Goal: Information Seeking & Learning: Learn about a topic

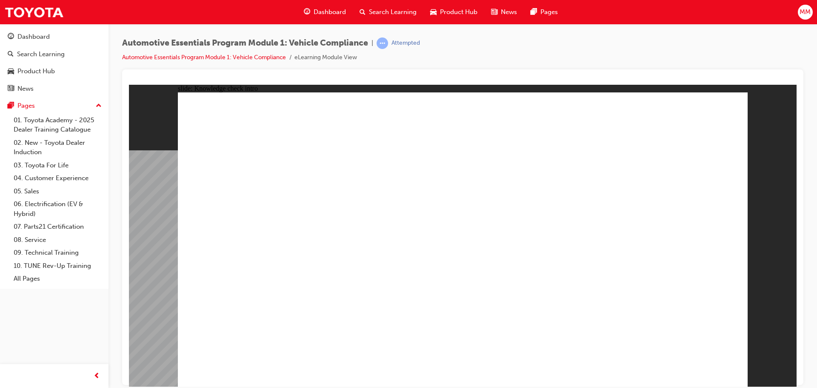
radio input "true"
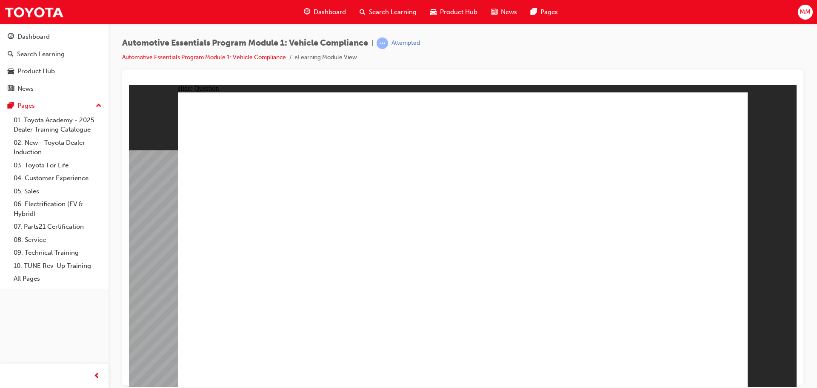
radio input "true"
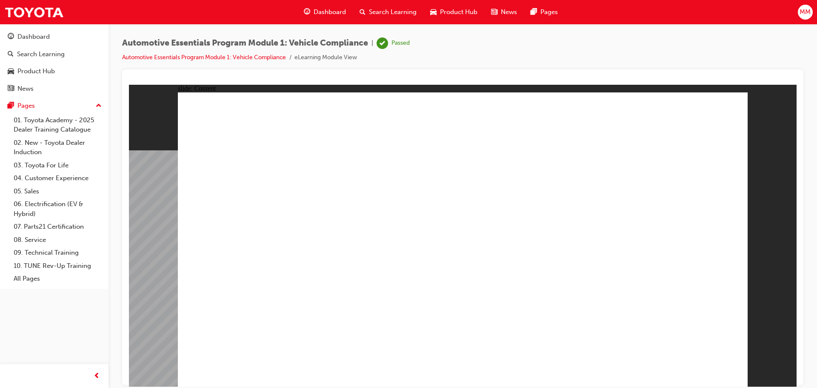
click at [58, 52] on div "Search Learning" at bounding box center [41, 54] width 48 height 10
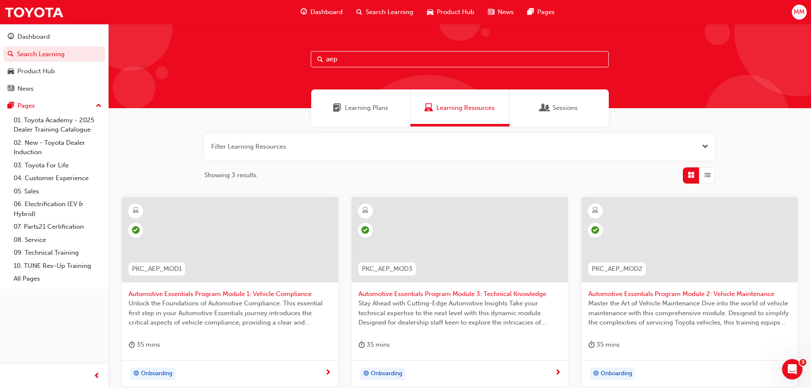
click at [654, 296] on span "Automotive Essentials Program Module 2: Vehicle Maintenance" at bounding box center [689, 294] width 203 height 10
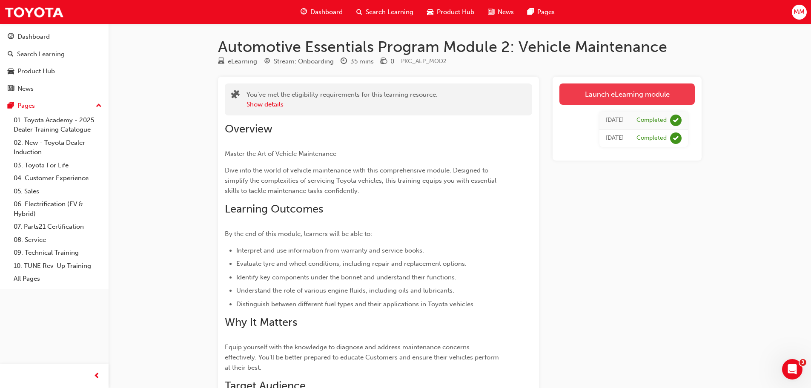
click at [621, 92] on link "Launch eLearning module" at bounding box center [626, 93] width 135 height 21
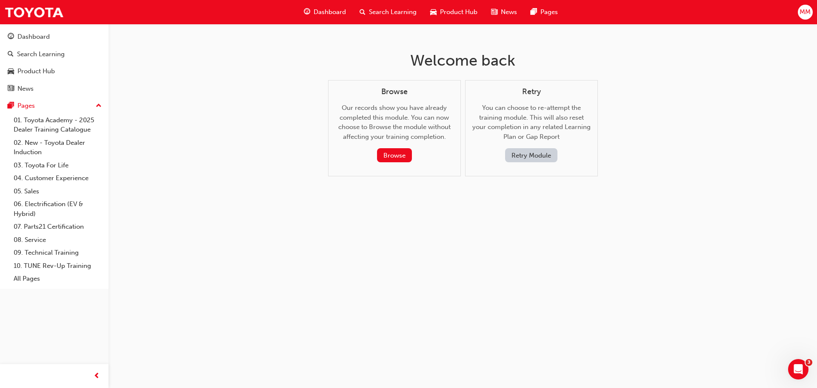
click at [533, 155] on button "Retry Module" at bounding box center [531, 155] width 52 height 14
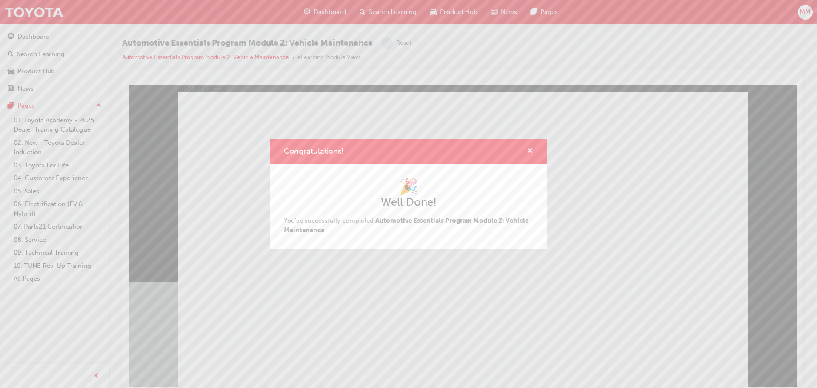
click at [528, 148] on span "cross-icon" at bounding box center [530, 152] width 6 height 8
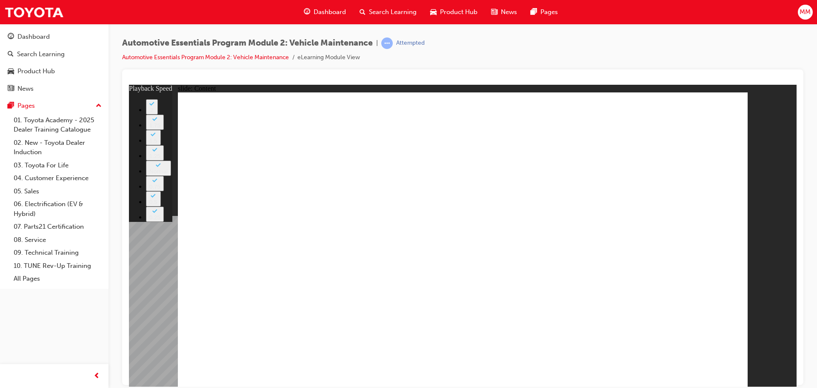
type input "33"
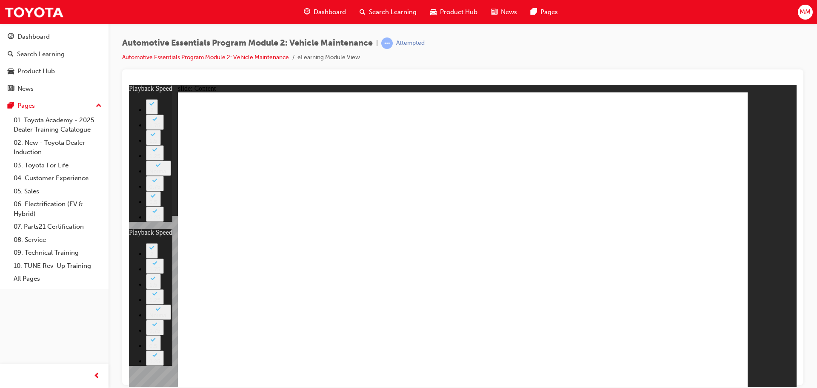
type input "6"
type input "33"
type input "6"
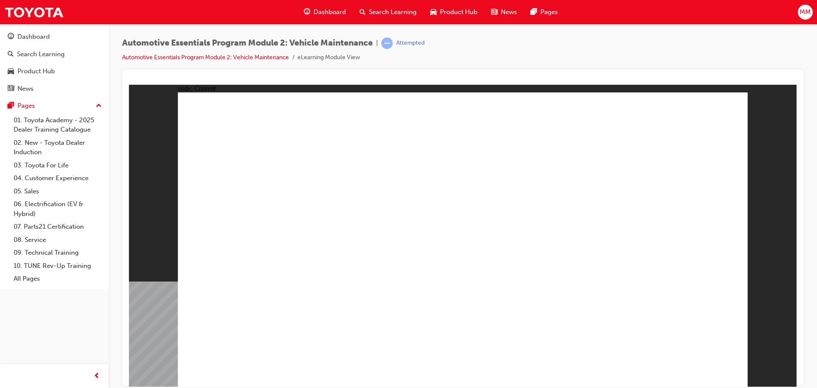
drag, startPoint x: 719, startPoint y: 111, endPoint x: 700, endPoint y: 125, distance: 22.6
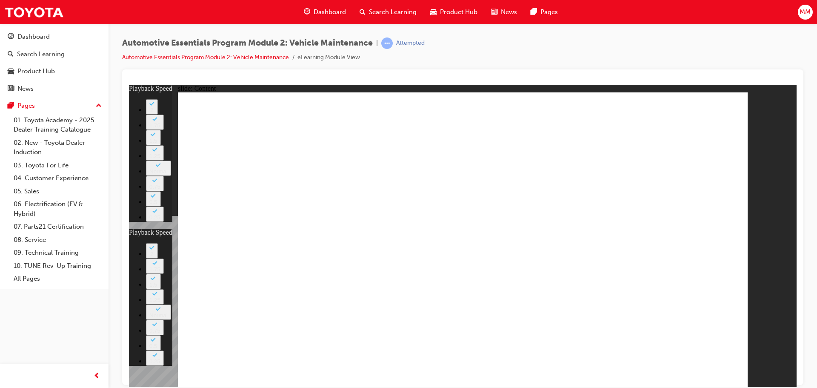
type input "8"
type input "27"
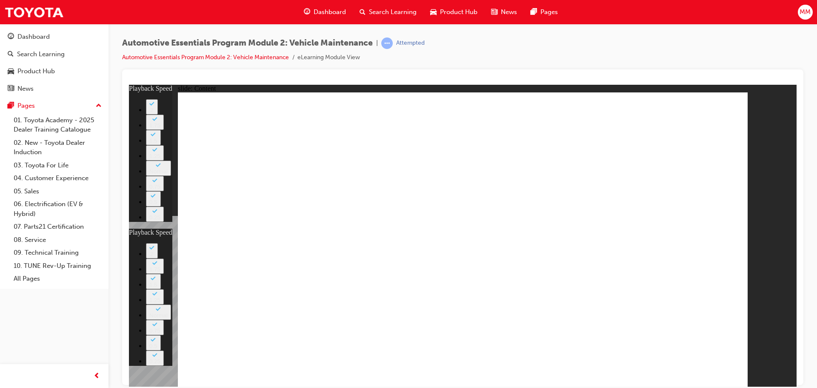
type input "8"
type input "25"
drag, startPoint x: 478, startPoint y: 277, endPoint x: 472, endPoint y: 271, distance: 8.2
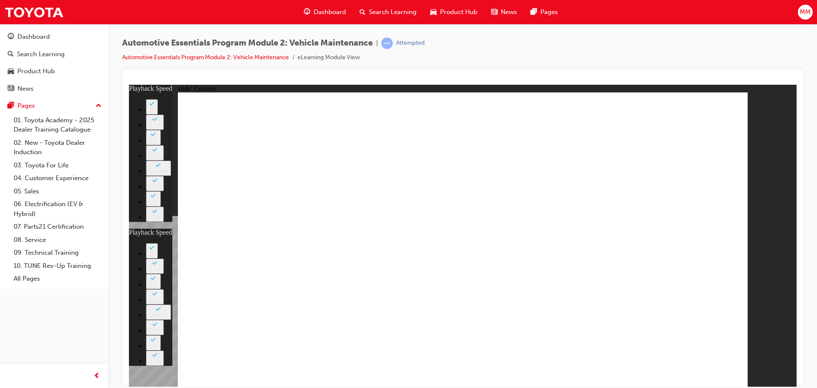
type input "8"
type input "25"
type input "12"
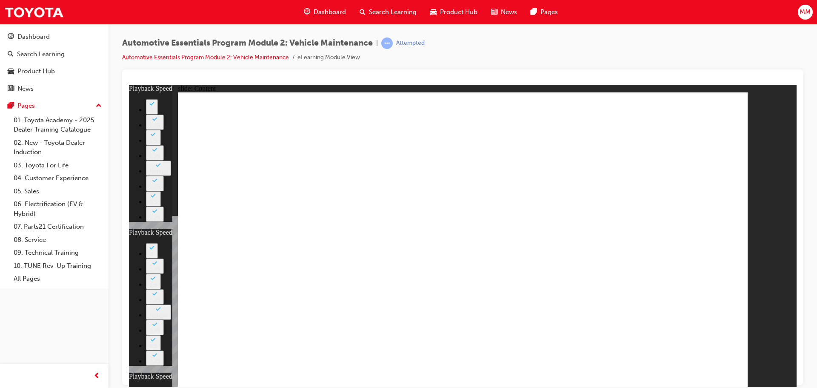
type input "8"
type input "25"
type input "12"
drag, startPoint x: 733, startPoint y: 120, endPoint x: 727, endPoint y: 107, distance: 14.5
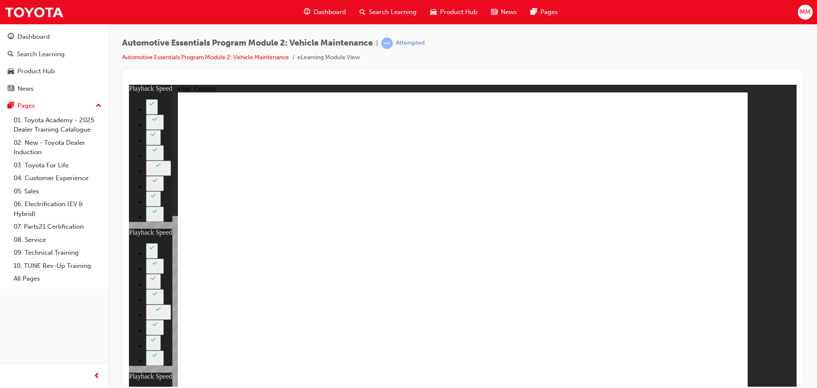
type input "56"
type input "8"
type input "25"
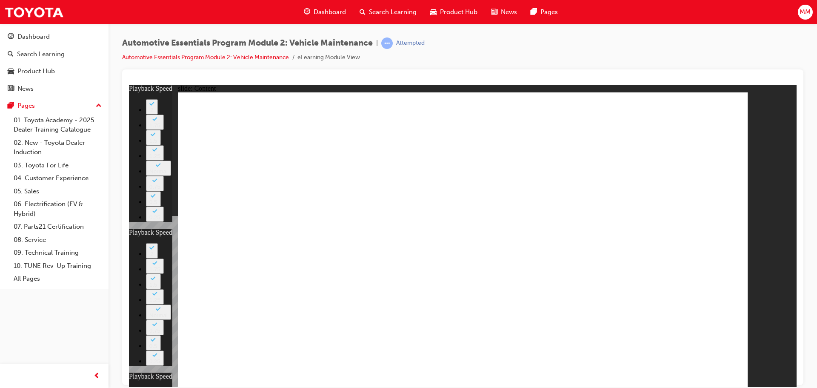
type input "12"
type input "13"
type input "8"
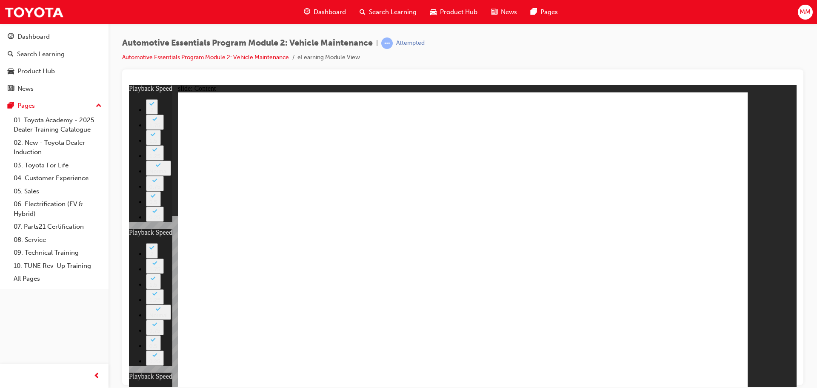
type input "25"
type input "12"
type input "56"
type input "13"
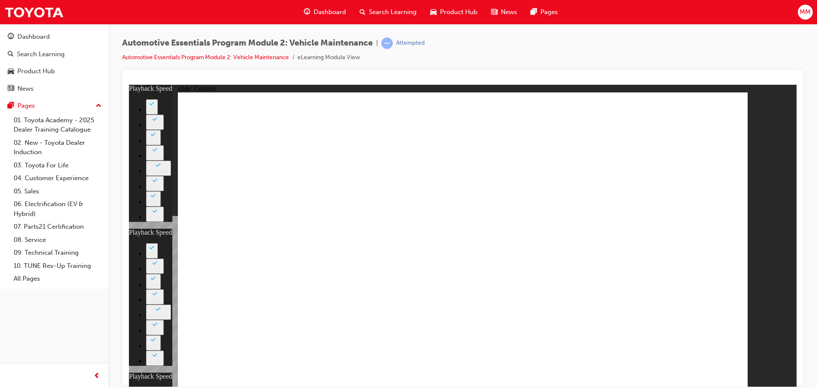
type input "8"
type input "25"
type input "12"
type input "56"
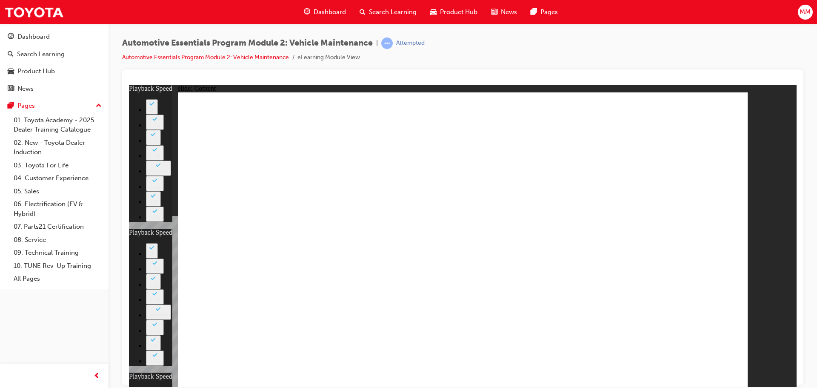
type input "13"
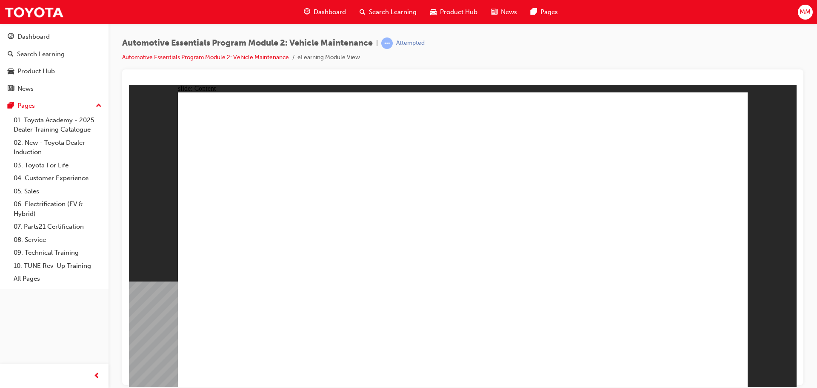
radio input "true"
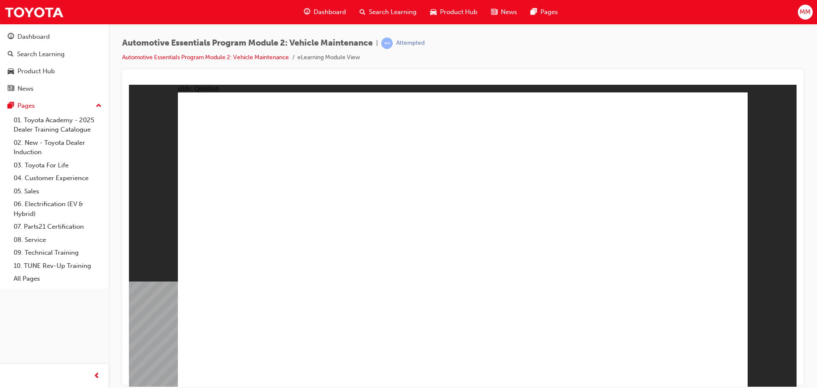
radio input "false"
radio input "true"
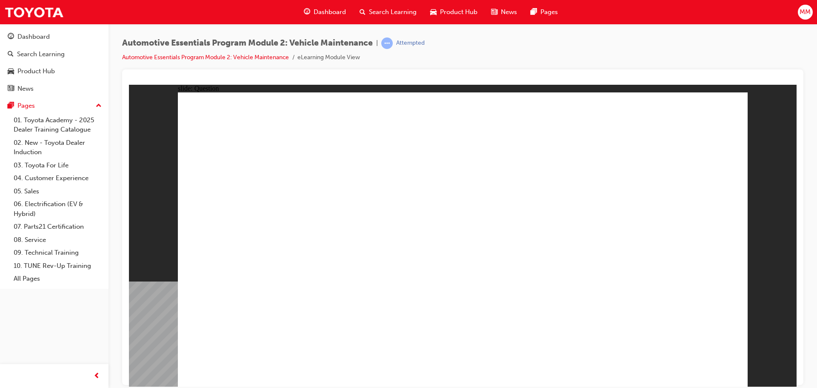
radio input "true"
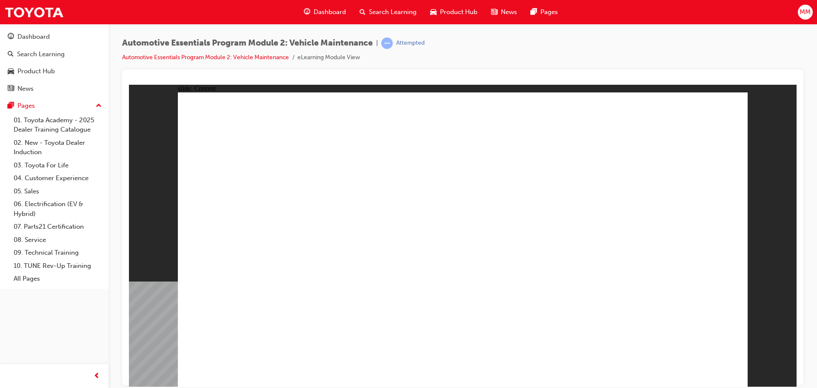
drag, startPoint x: 722, startPoint y: 111, endPoint x: 700, endPoint y: 176, distance: 68.4
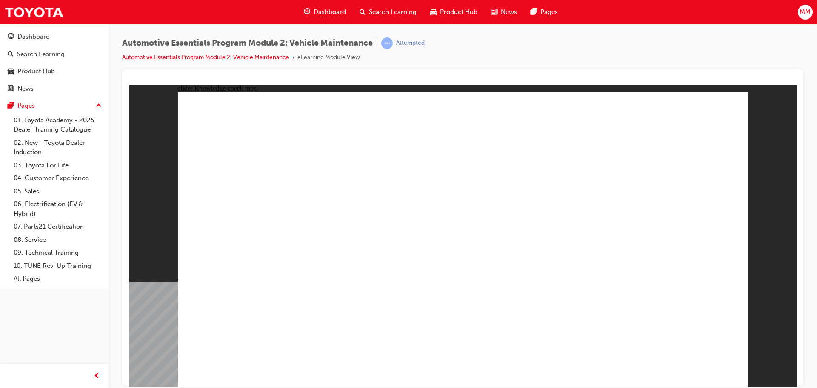
radio input "true"
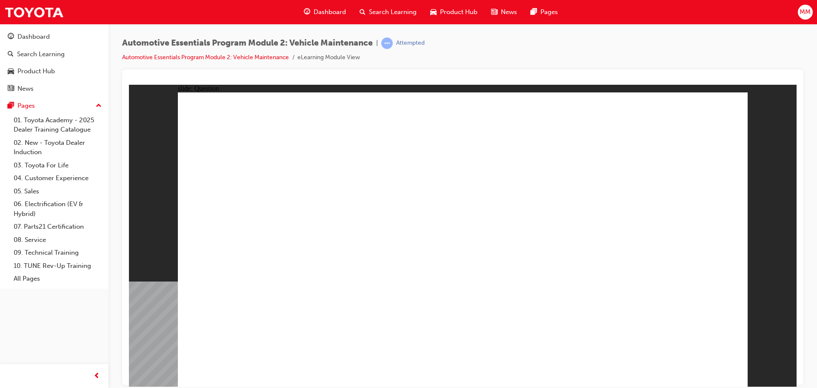
radio input "true"
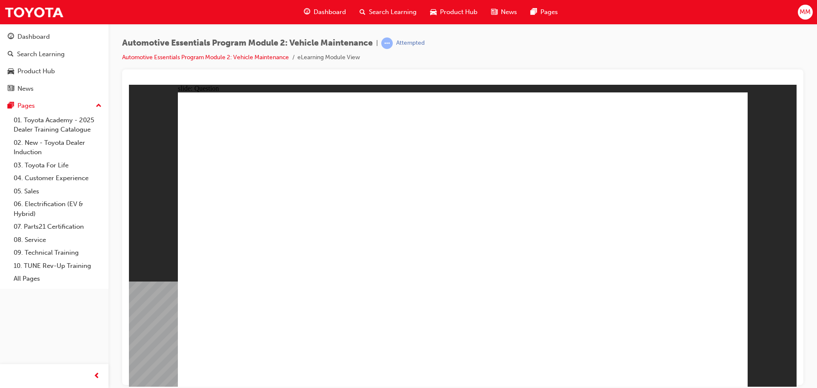
radio input "true"
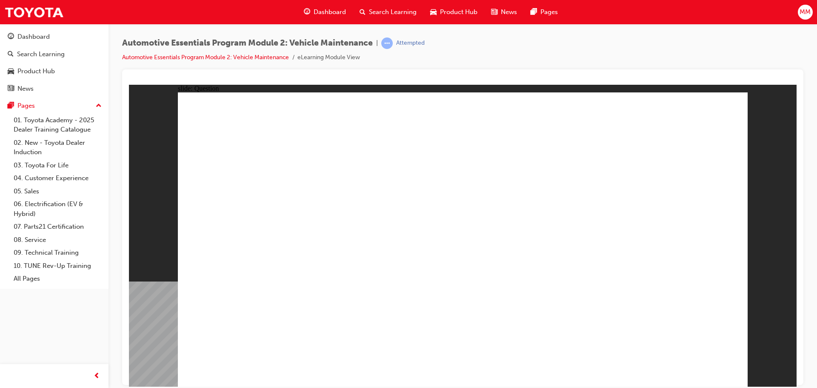
radio input "true"
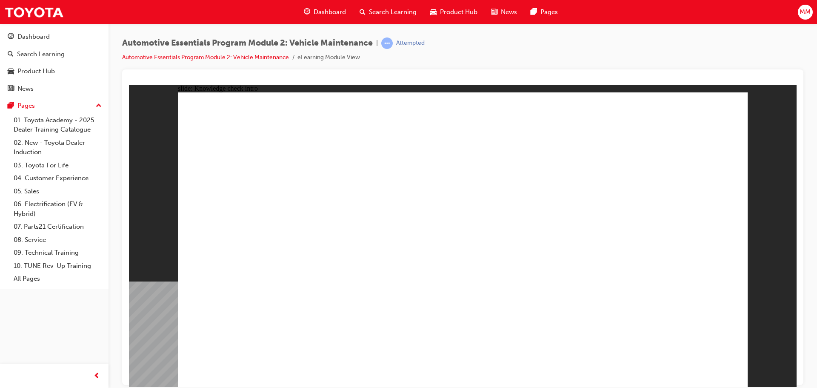
radio input "true"
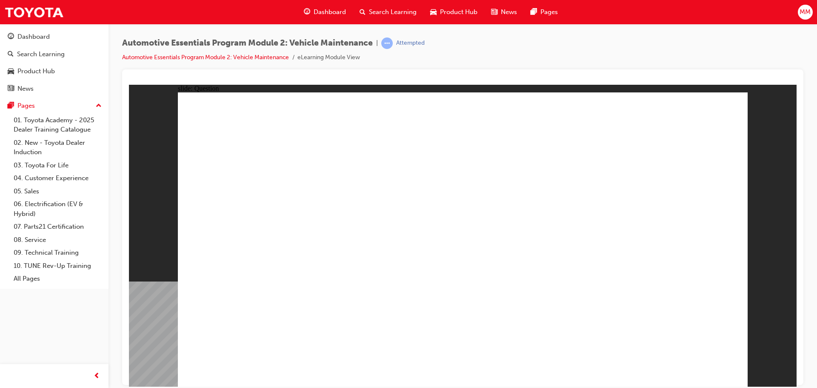
radio input "true"
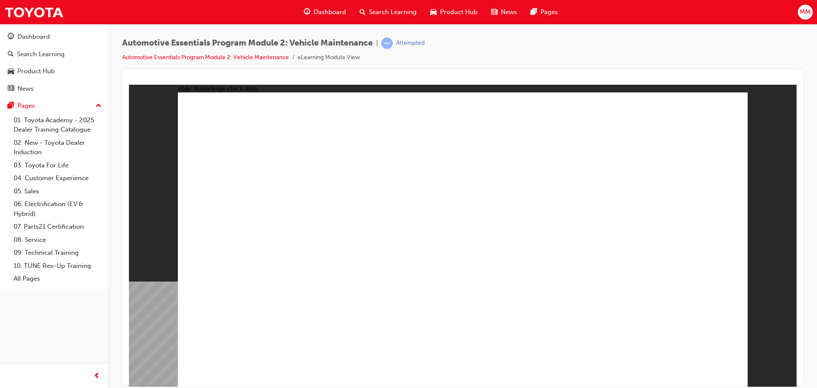
radio input "true"
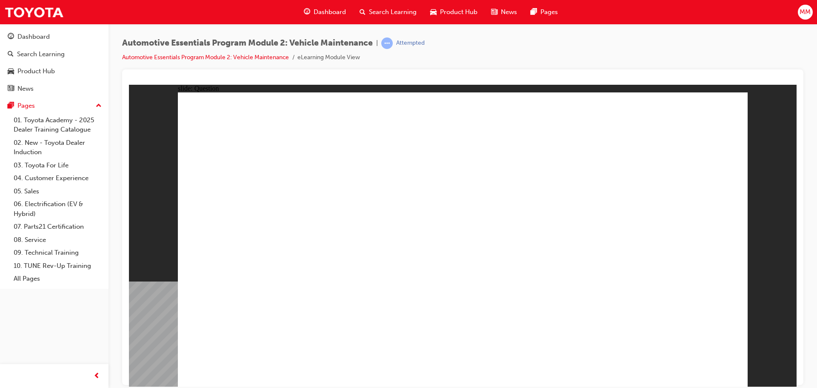
radio input "true"
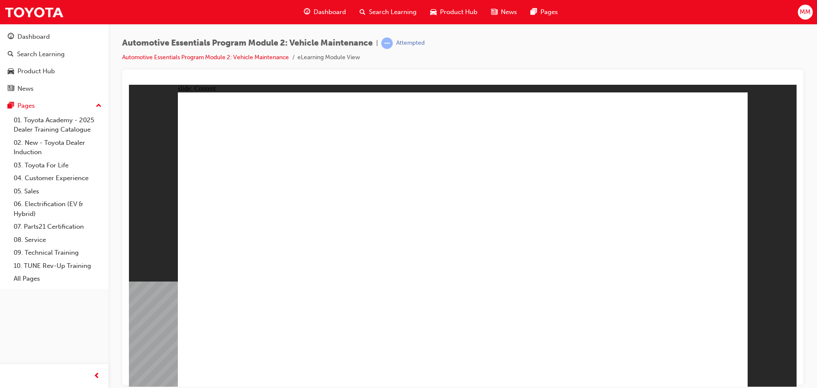
click at [381, 9] on span "Search Learning" at bounding box center [393, 12] width 48 height 10
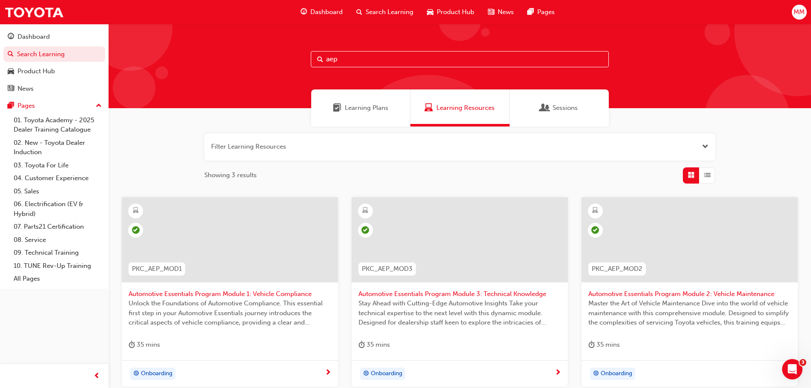
drag, startPoint x: 349, startPoint y: 63, endPoint x: 278, endPoint y: 79, distance: 72.9
click at [278, 79] on div "aep" at bounding box center [459, 66] width 702 height 84
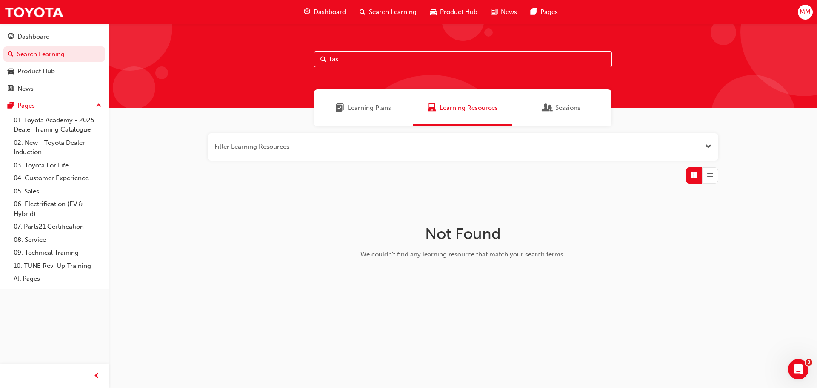
drag, startPoint x: 378, startPoint y: 56, endPoint x: 213, endPoint y: 83, distance: 167.2
click at [213, 83] on div "tas" at bounding box center [462, 66] width 708 height 84
drag, startPoint x: 225, startPoint y: 75, endPoint x: 213, endPoint y: 77, distance: 12.4
click at [213, 77] on div "2024tsa" at bounding box center [462, 66] width 708 height 84
drag, startPoint x: 361, startPoint y: 61, endPoint x: 292, endPoint y: 68, distance: 69.7
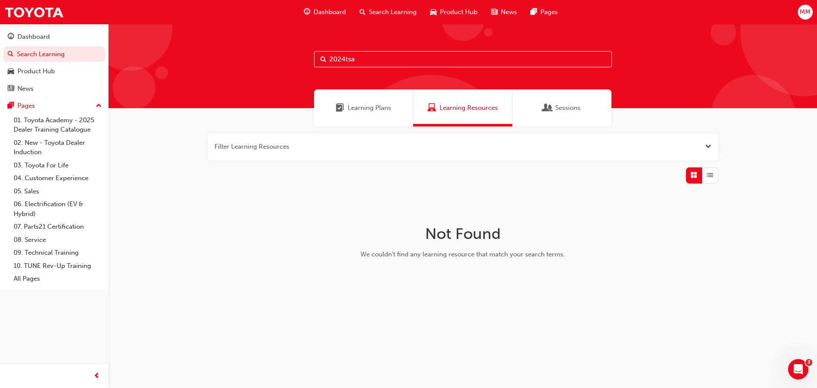
click at [292, 68] on div "2024tsa" at bounding box center [462, 66] width 708 height 84
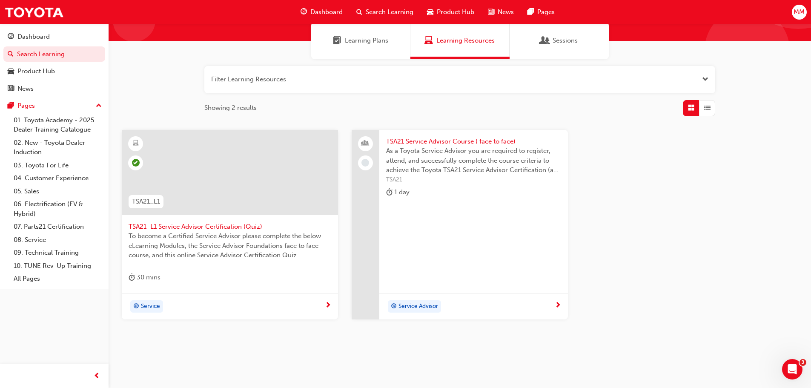
scroll to position [81, 0]
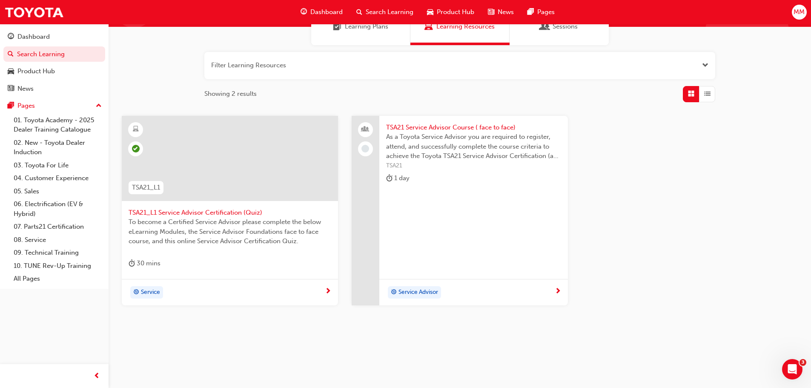
type input "tsa21"
click at [154, 289] on span "Service" at bounding box center [150, 292] width 19 height 10
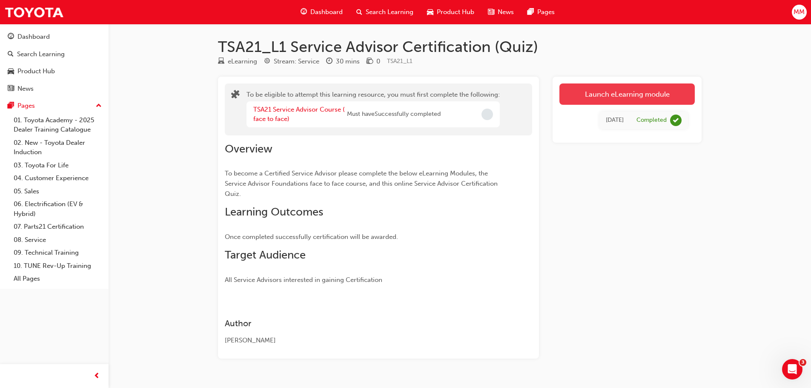
click at [627, 90] on button "Launch eLearning module" at bounding box center [626, 93] width 135 height 21
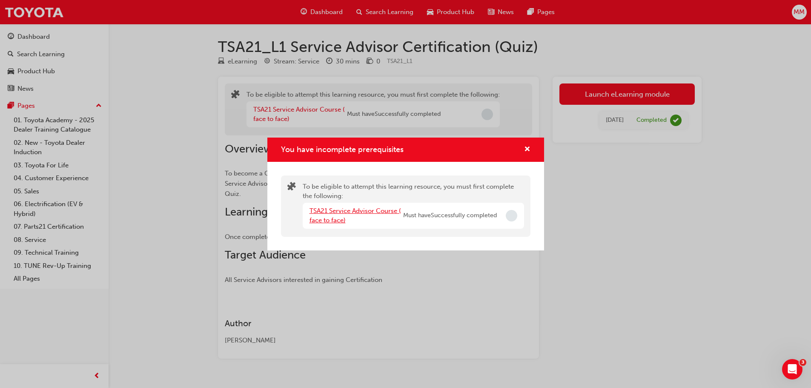
click at [360, 210] on link "TSA21 Service Advisor Course ( face to face)" at bounding box center [354, 215] width 91 height 17
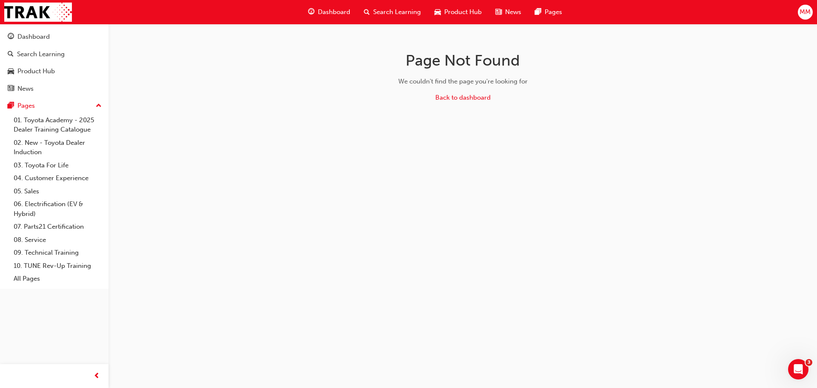
click at [371, 11] on div "Search Learning" at bounding box center [392, 11] width 71 height 17
